Goal: Navigation & Orientation: Understand site structure

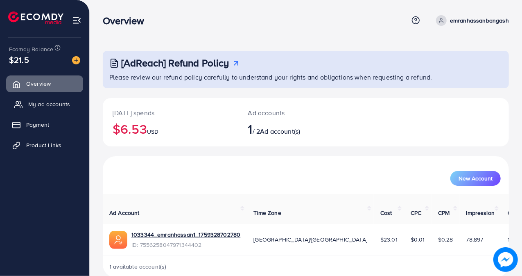
click at [58, 105] on span "My ad accounts" at bounding box center [49, 104] width 42 height 8
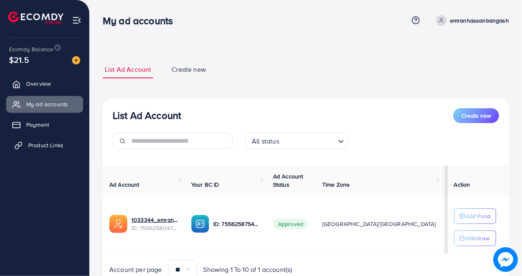
click at [51, 140] on link "Product Links" at bounding box center [44, 145] width 77 height 16
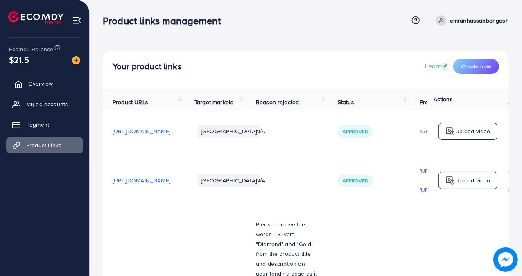
click at [42, 86] on span "Overview" at bounding box center [40, 83] width 25 height 8
